Goal: Understand process/instructions

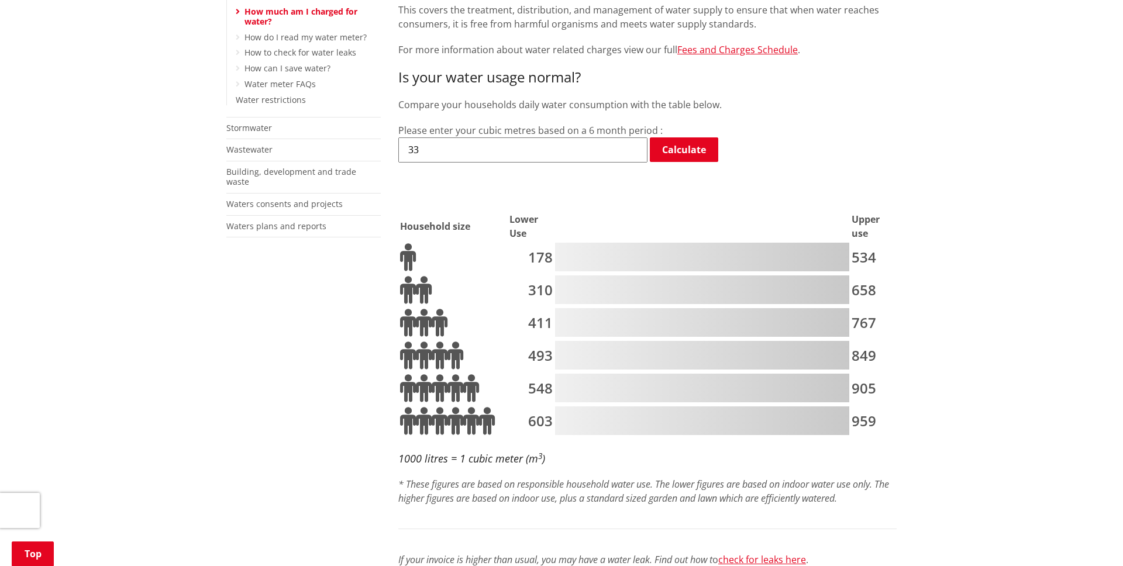
scroll to position [373, 0]
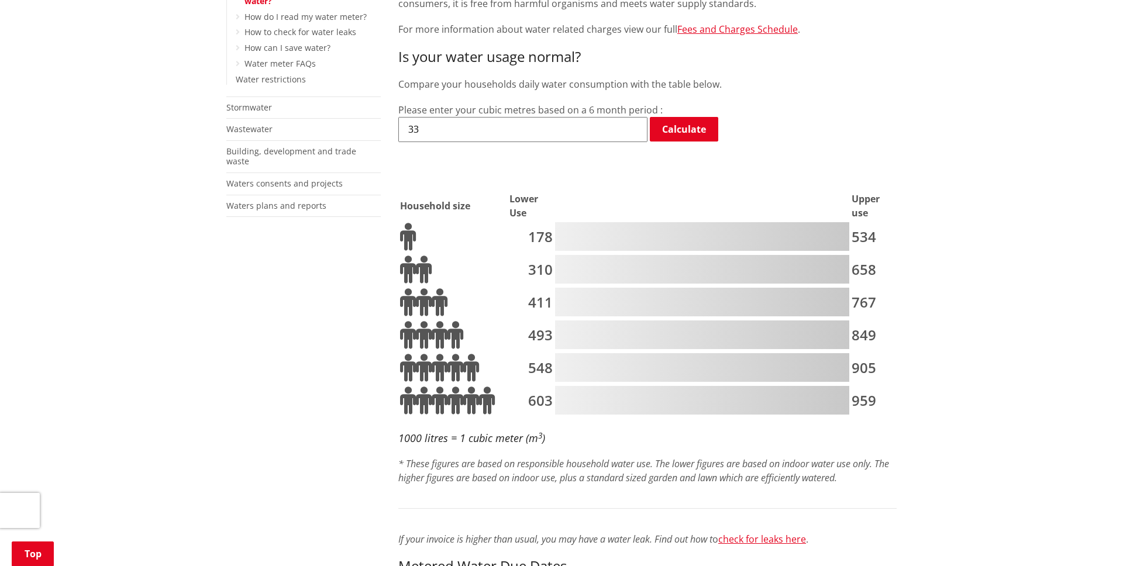
drag, startPoint x: 473, startPoint y: 121, endPoint x: 390, endPoint y: 111, distance: 83.1
drag, startPoint x: 446, startPoint y: 114, endPoint x: 397, endPoint y: 112, distance: 49.2
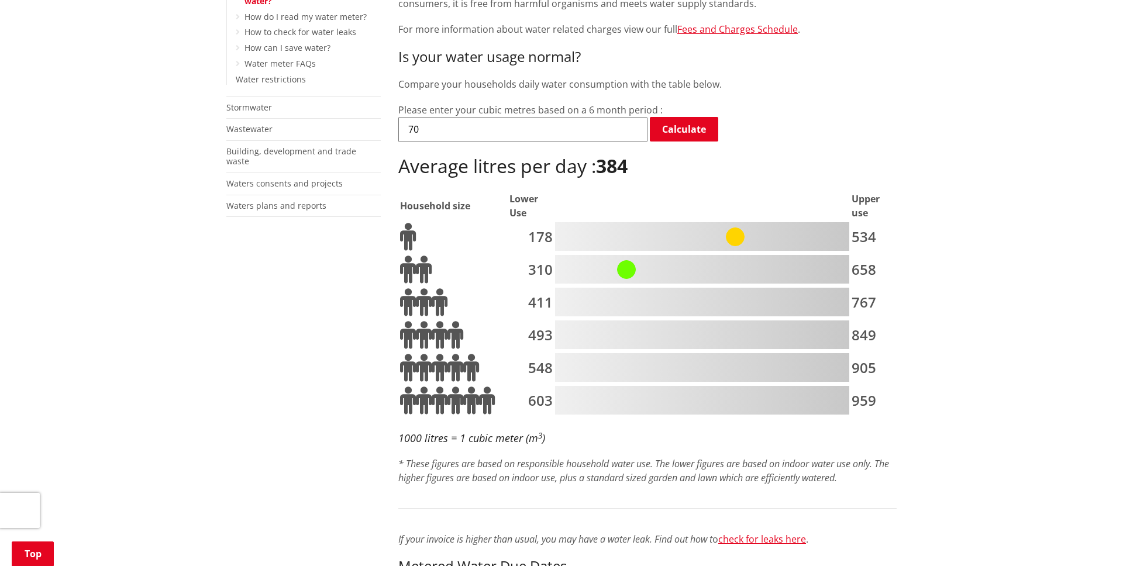
drag, startPoint x: 438, startPoint y: 119, endPoint x: 386, endPoint y: 114, distance: 52.4
type input "1"
click at [673, 191] on th at bounding box center [702, 205] width 295 height 29
drag, startPoint x: 633, startPoint y: 157, endPoint x: 602, endPoint y: 153, distance: 31.3
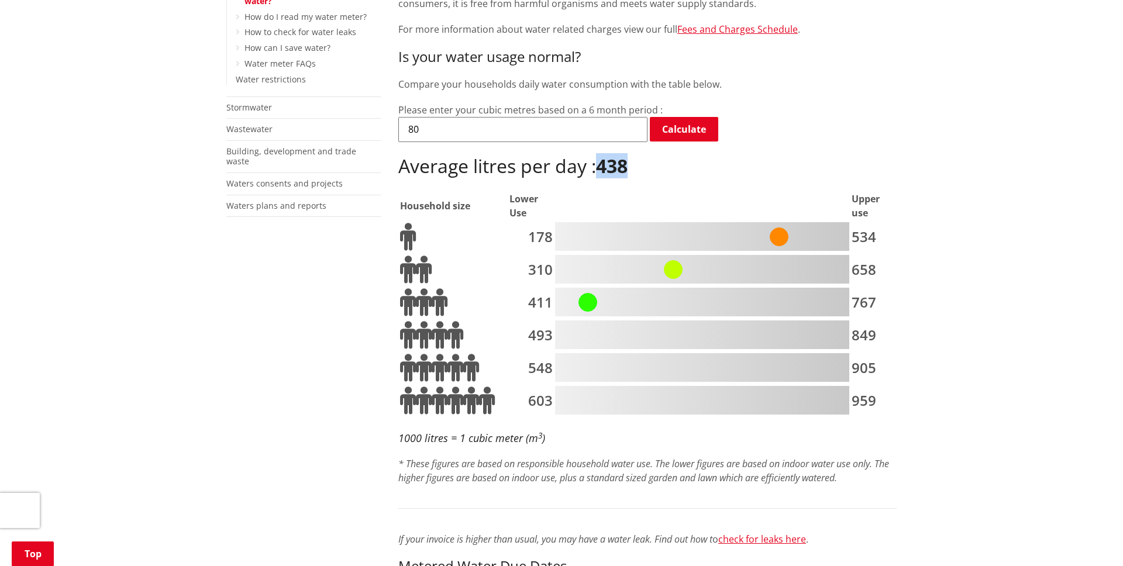
click at [602, 155] on h2 "Average litres per day : 438" at bounding box center [647, 166] width 499 height 23
click at [759, 174] on div "Is your water usage normal? Compare your households daily water consumption wit…" at bounding box center [647, 279] width 499 height 460
drag, startPoint x: 413, startPoint y: 115, endPoint x: 406, endPoint y: 115, distance: 6.4
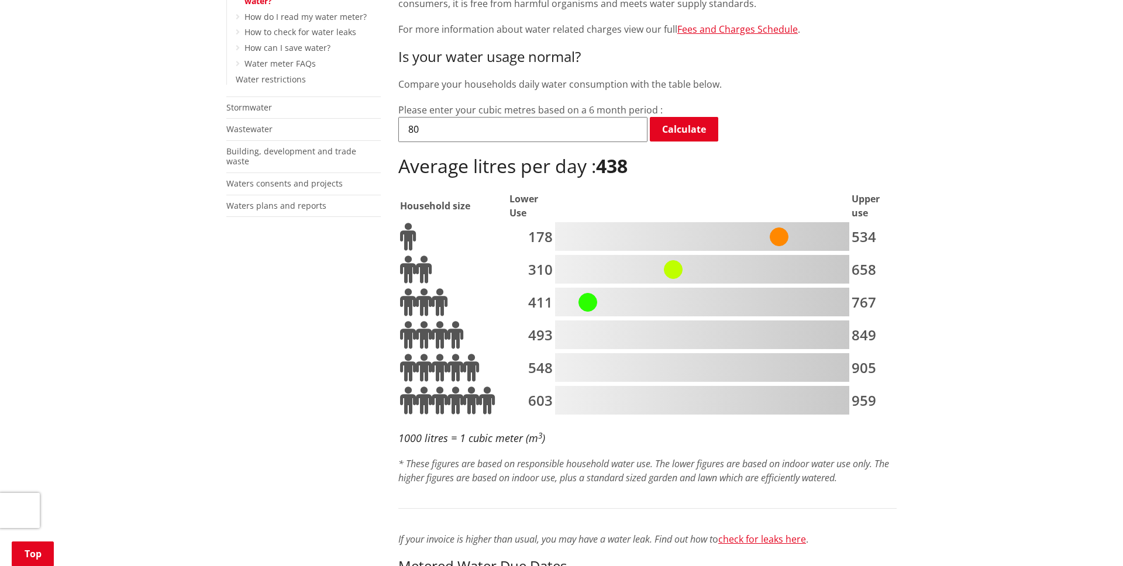
click at [406, 117] on input "80" at bounding box center [522, 129] width 249 height 25
drag, startPoint x: 421, startPoint y: 116, endPoint x: 414, endPoint y: 115, distance: 7.7
click at [414, 117] on input "90" at bounding box center [522, 129] width 249 height 25
click at [455, 118] on input "90" at bounding box center [522, 129] width 249 height 25
drag, startPoint x: 455, startPoint y: 116, endPoint x: 393, endPoint y: 113, distance: 62.7
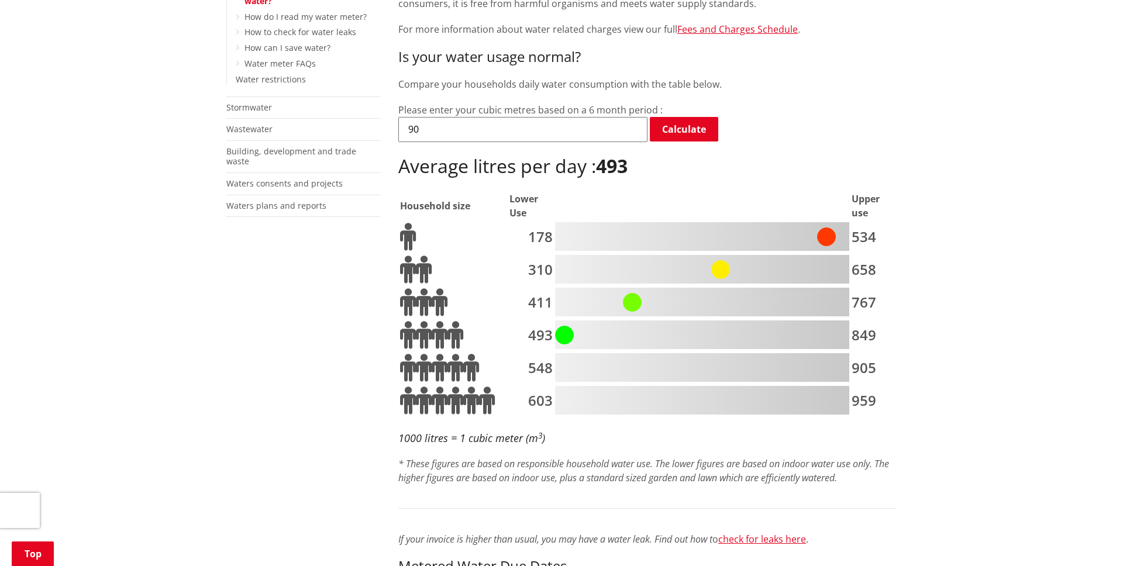
drag, startPoint x: 416, startPoint y: 115, endPoint x: 428, endPoint y: 118, distance: 12.8
click at [418, 117] on input "100" at bounding box center [522, 129] width 249 height 25
type input "120"
